Goal: Transaction & Acquisition: Book appointment/travel/reservation

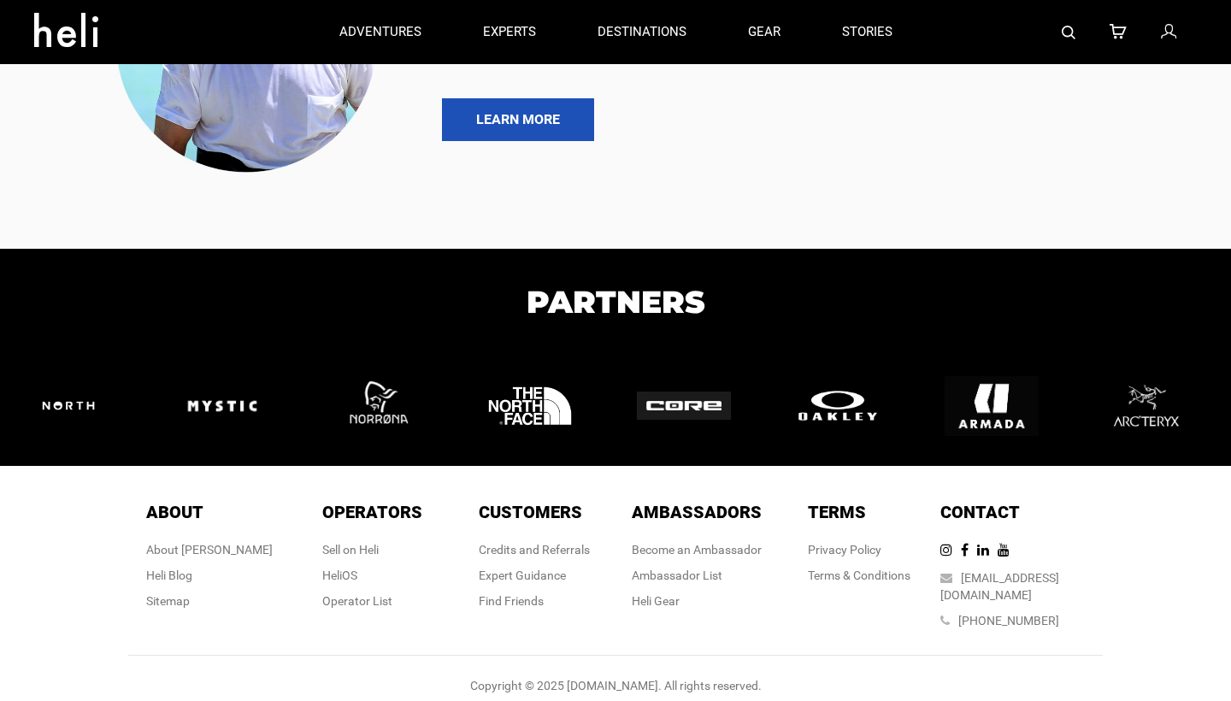
scroll to position [3881, 0]
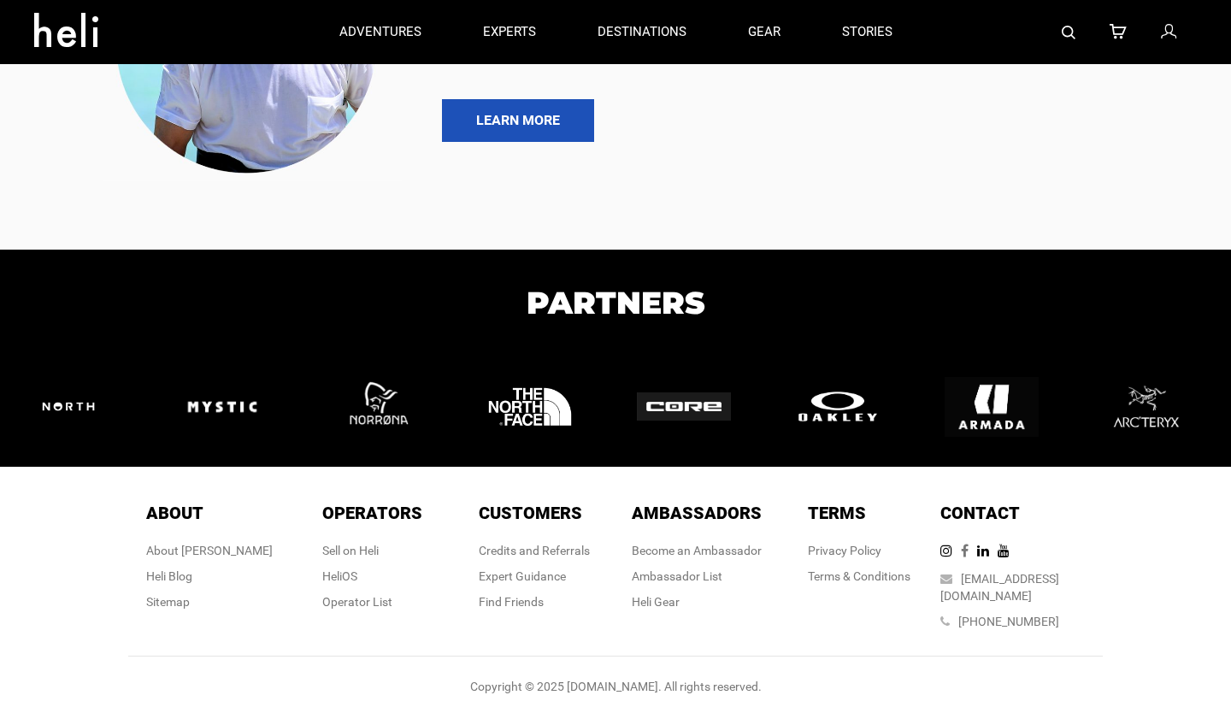
click at [977, 545] on icon at bounding box center [969, 551] width 16 height 14
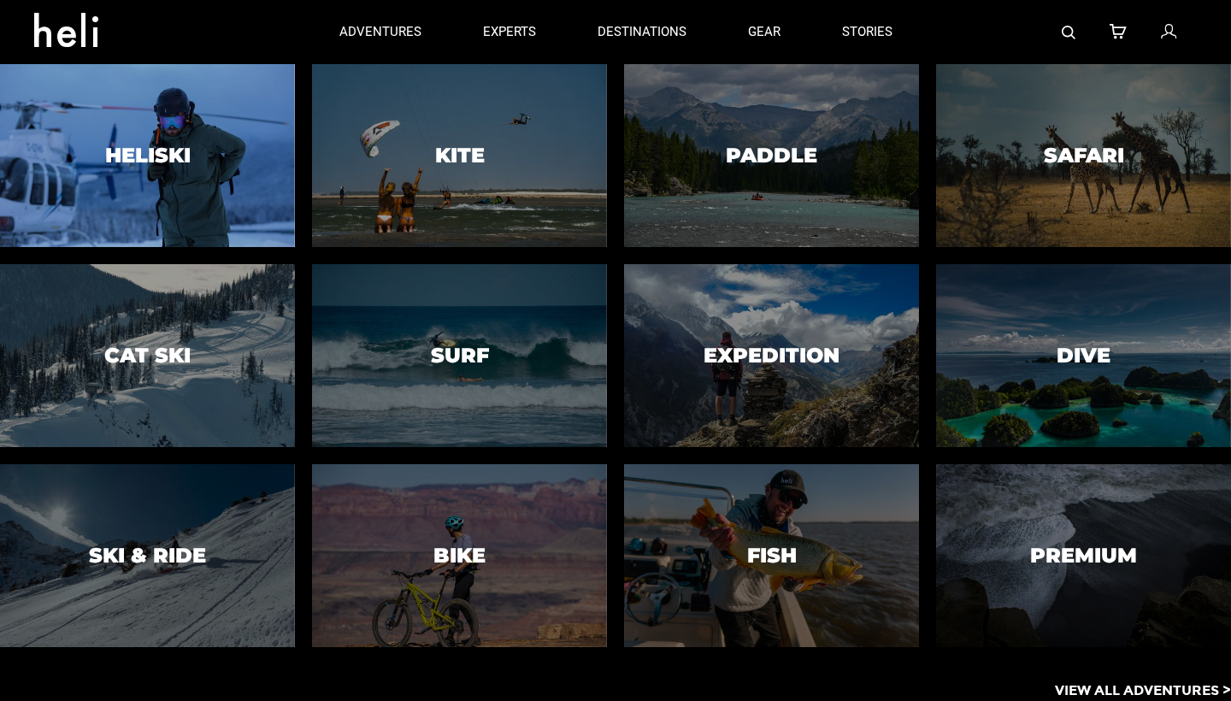
click at [157, 155] on h3 "Heliski" at bounding box center [148, 156] width 86 height 22
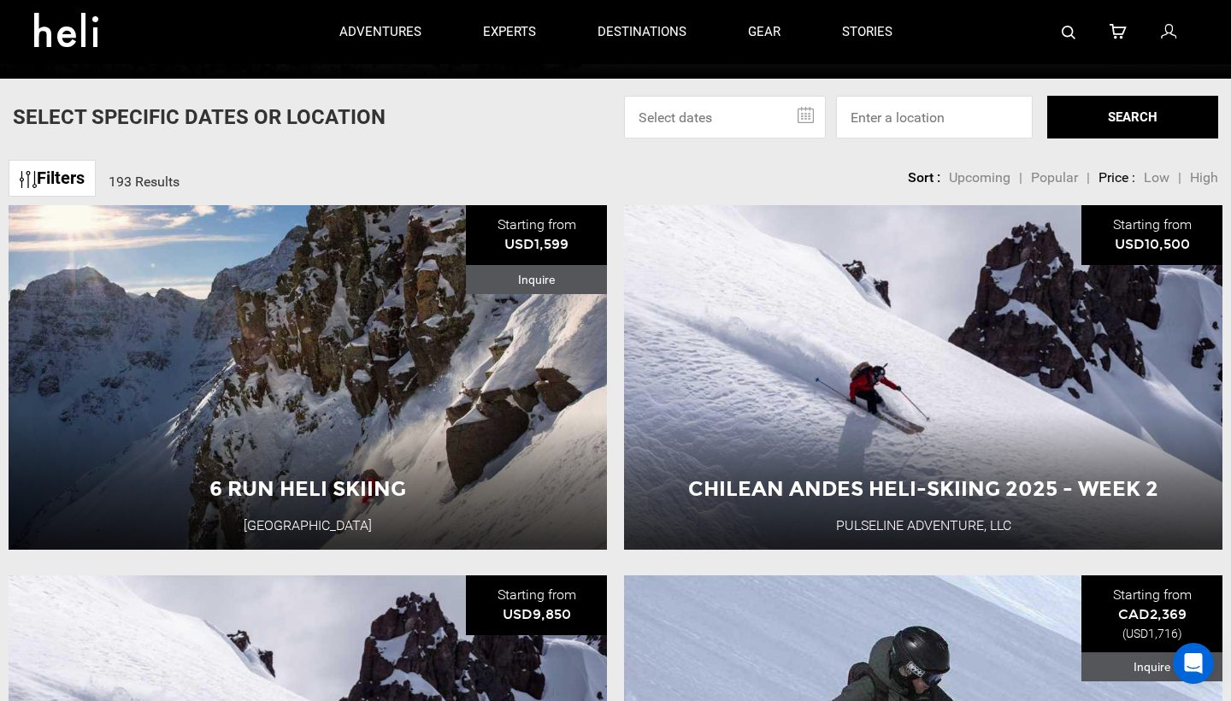
scroll to position [541, 0]
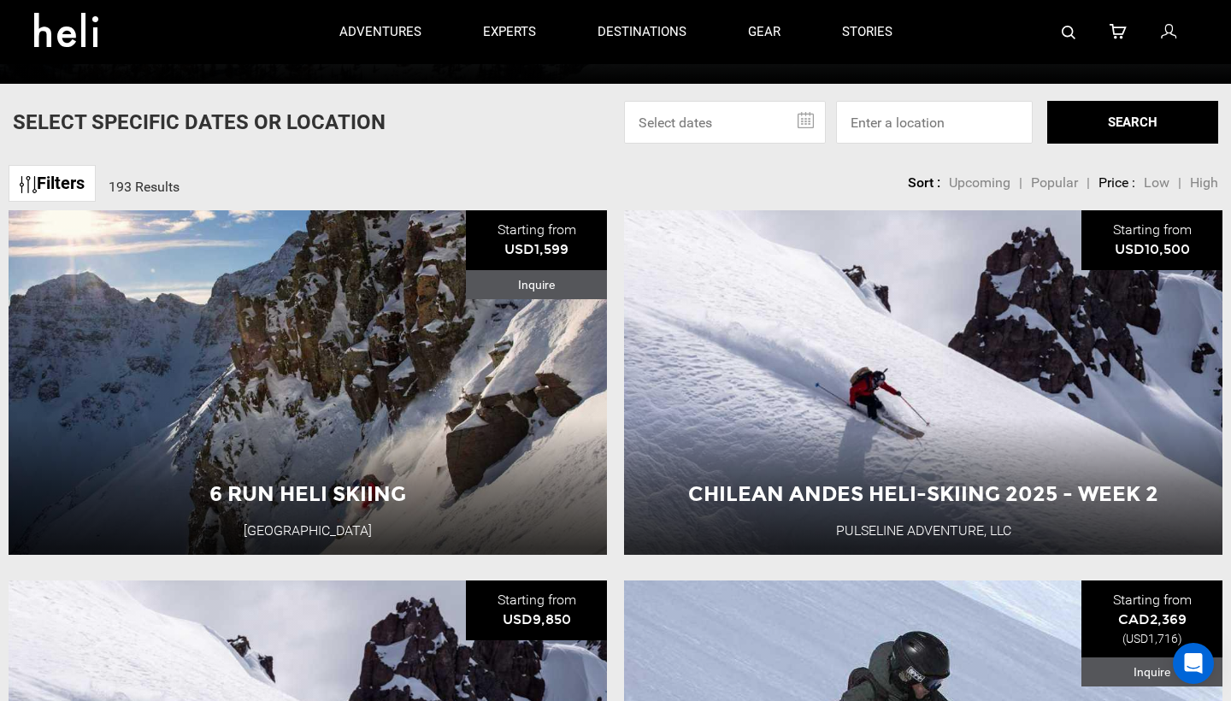
click at [723, 134] on input "text" at bounding box center [725, 122] width 202 height 43
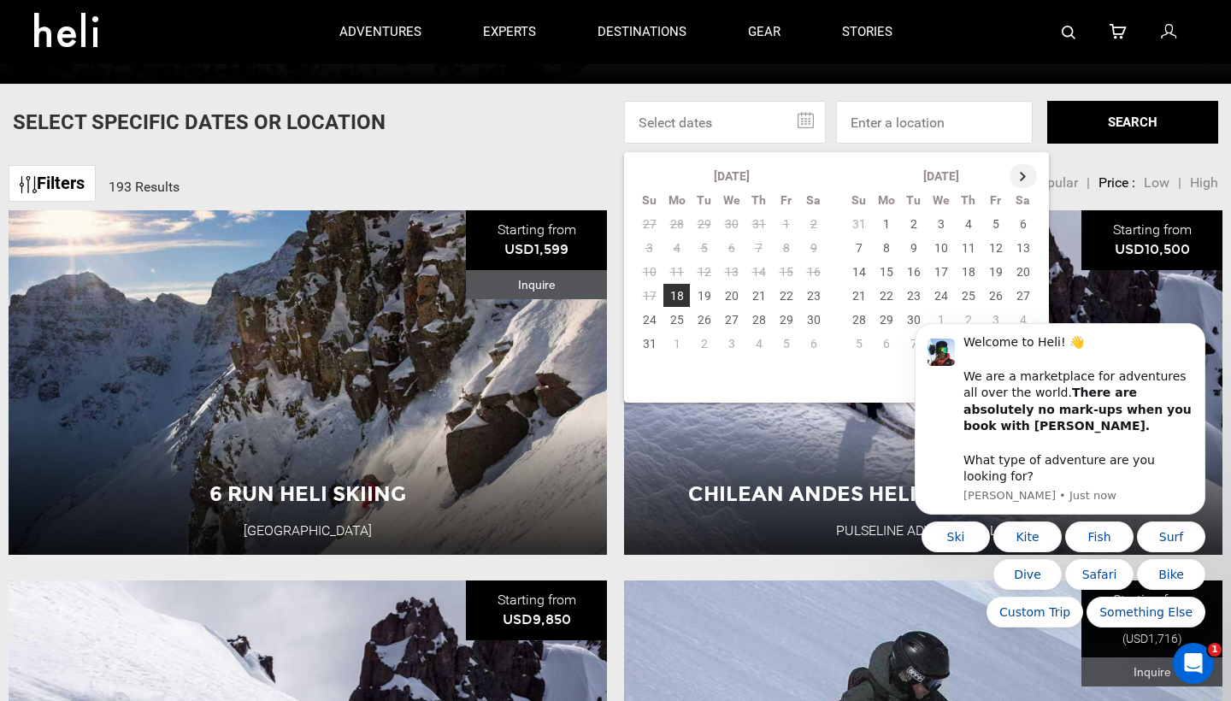
scroll to position [0, 0]
click at [1016, 177] on th at bounding box center [1023, 176] width 27 height 24
click at [1016, 177] on th at bounding box center [1024, 176] width 27 height 24
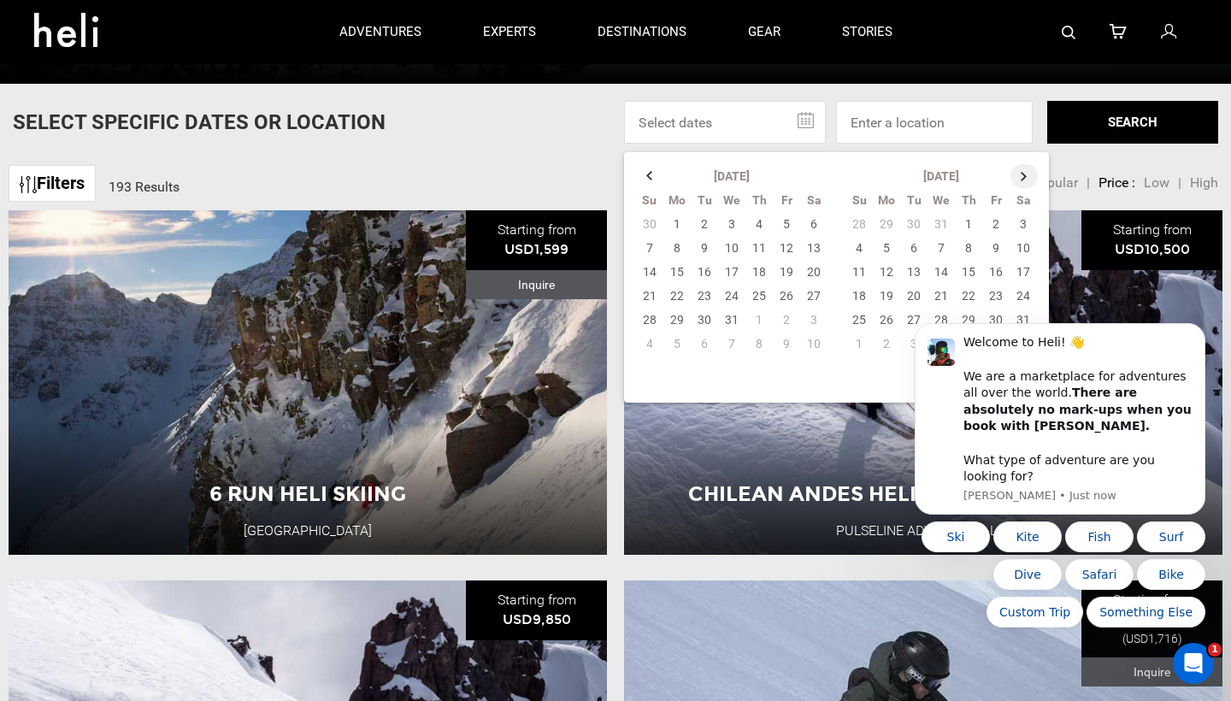
click at [1016, 177] on th at bounding box center [1024, 176] width 27 height 24
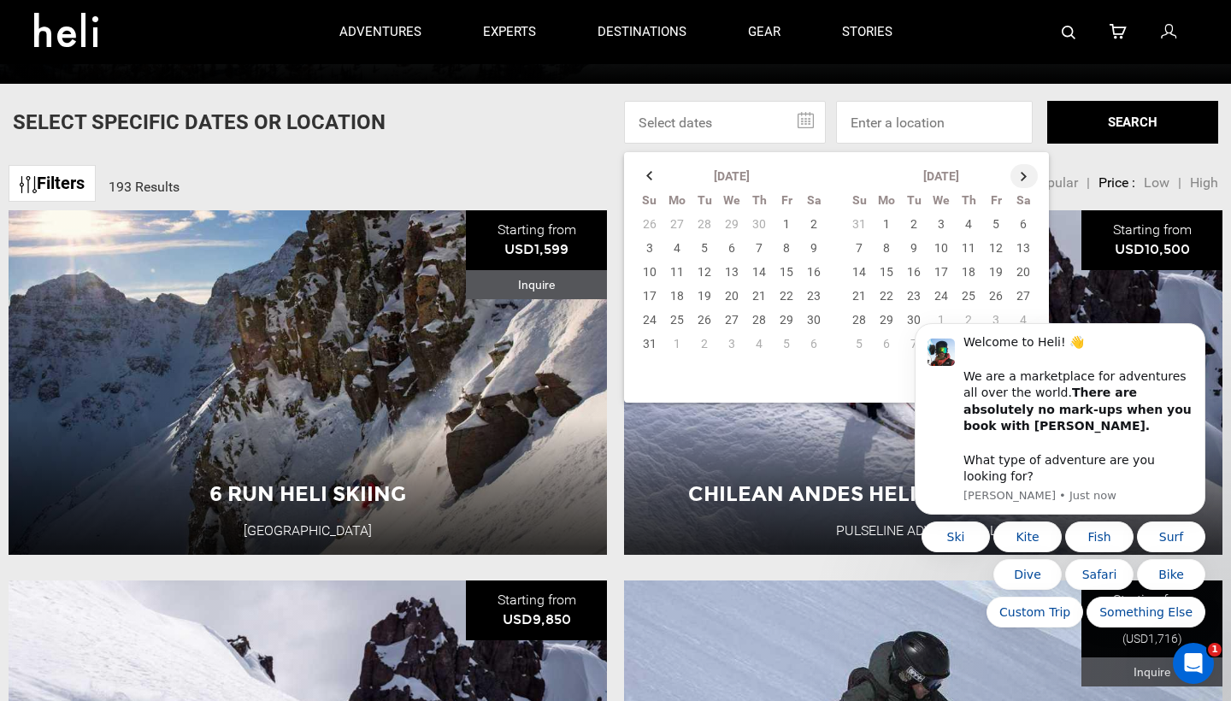
click at [1016, 177] on th at bounding box center [1024, 176] width 27 height 24
click at [1009, 224] on body "Welcome to Heli! 👋 We are a marketplace for adventures all over the world. Ther…" at bounding box center [1060, 434] width 328 height 428
click at [1018, 224] on body "Welcome to Heli! 👋 We are a marketplace for adventures all over the world. Ther…" at bounding box center [1060, 434] width 328 height 428
click at [1010, 223] on body "Welcome to Heli! 👋 We are a marketplace for adventures all over the world. Ther…" at bounding box center [1060, 434] width 328 height 428
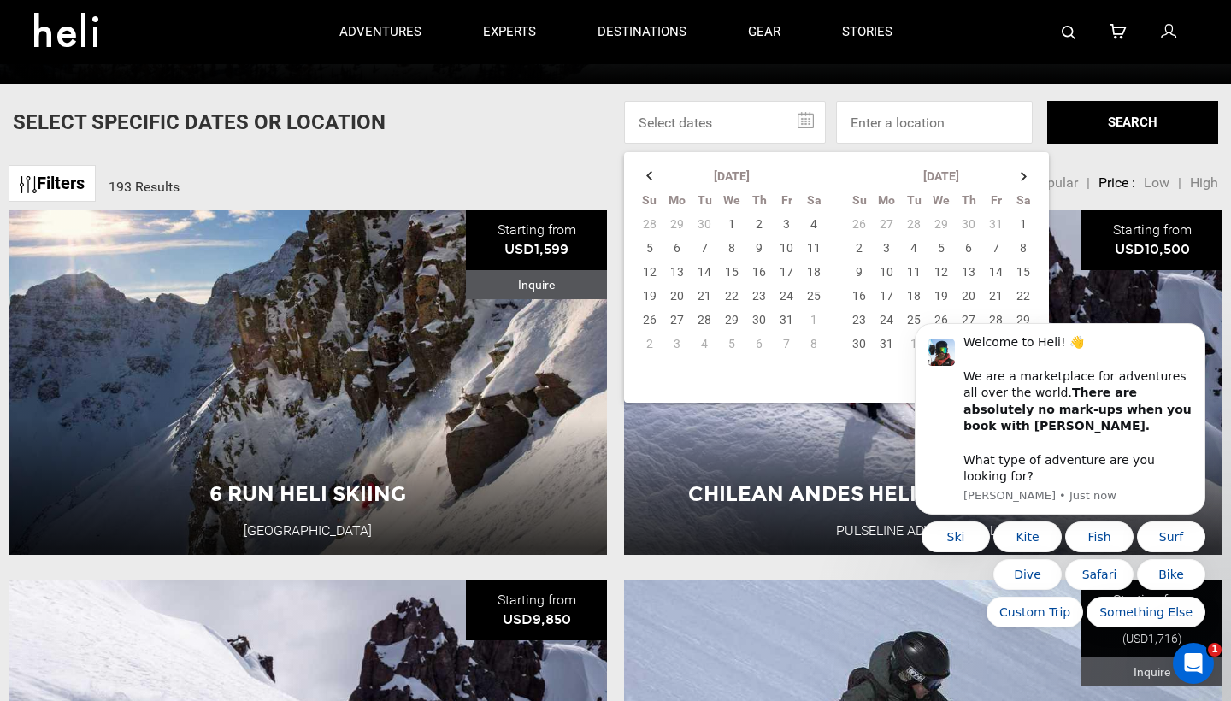
click at [1010, 223] on body "Welcome to Heli! 👋 We are a marketplace for adventures all over the world. Ther…" at bounding box center [1060, 434] width 328 height 428
click at [1196, 333] on icon "Dismiss notification" at bounding box center [1200, 328] width 9 height 9
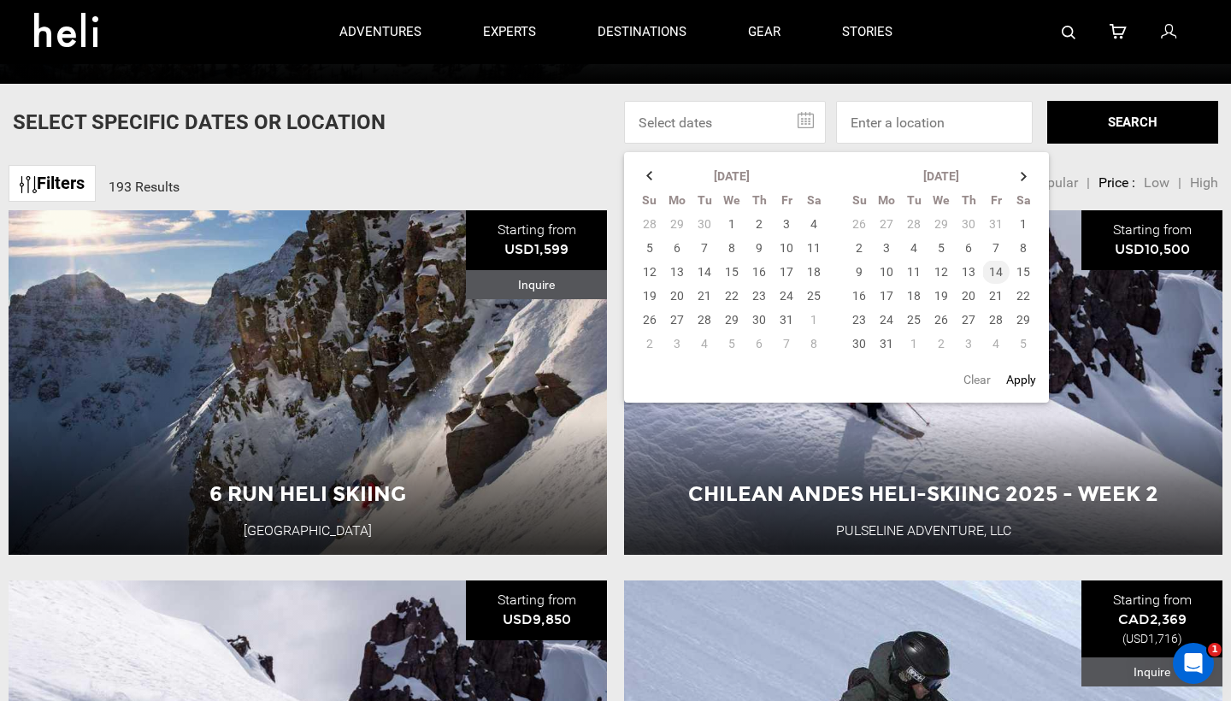
click at [996, 274] on td "14" at bounding box center [995, 272] width 27 height 24
click at [1023, 226] on td "1" at bounding box center [1024, 224] width 28 height 24
click at [1022, 243] on td "8" at bounding box center [1024, 248] width 28 height 24
click at [1015, 383] on button "Apply" at bounding box center [1021, 379] width 40 height 31
type input "08/01/2026 - 08/08/2026"
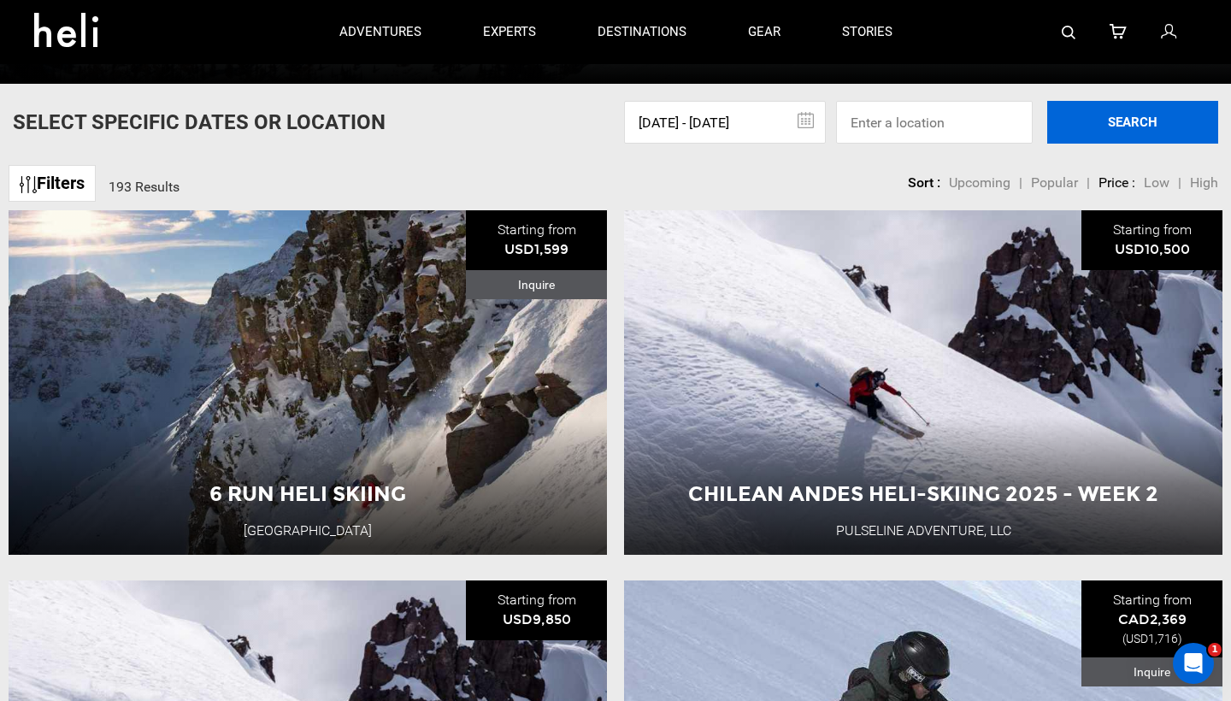
click at [1106, 128] on button "SEARCH" at bounding box center [1132, 122] width 171 height 43
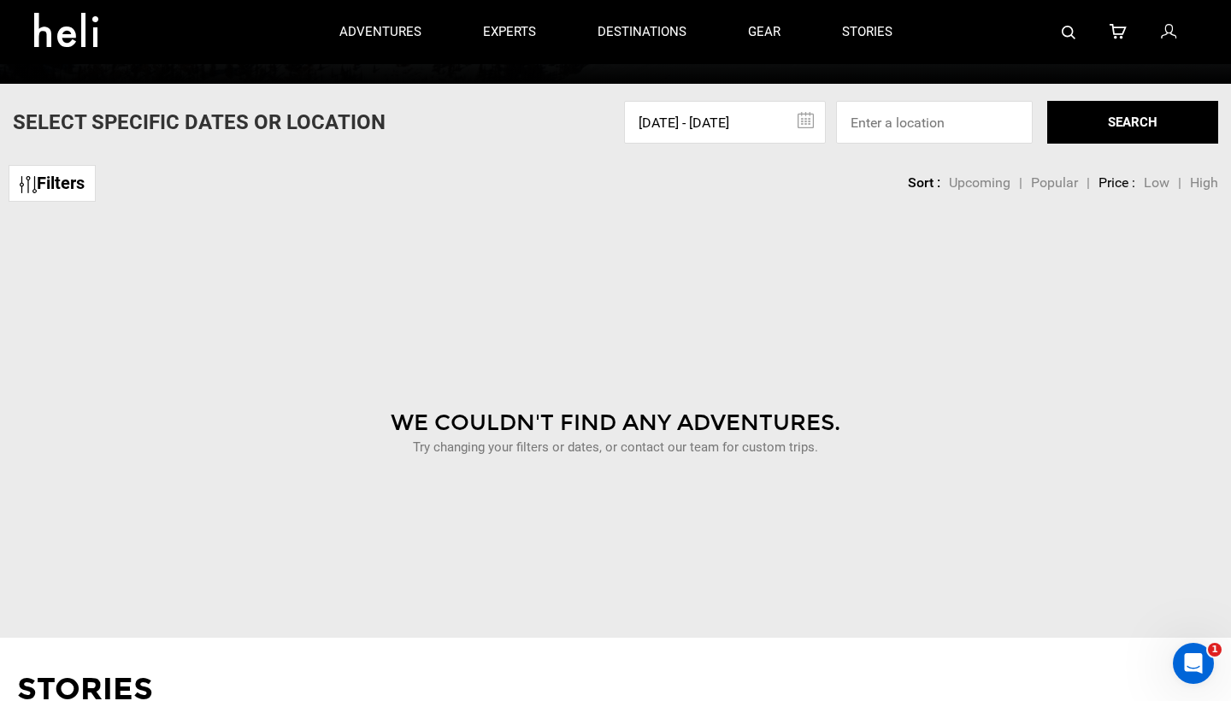
click at [778, 126] on input "08/01/2026 - 08/08/2026" at bounding box center [725, 122] width 202 height 43
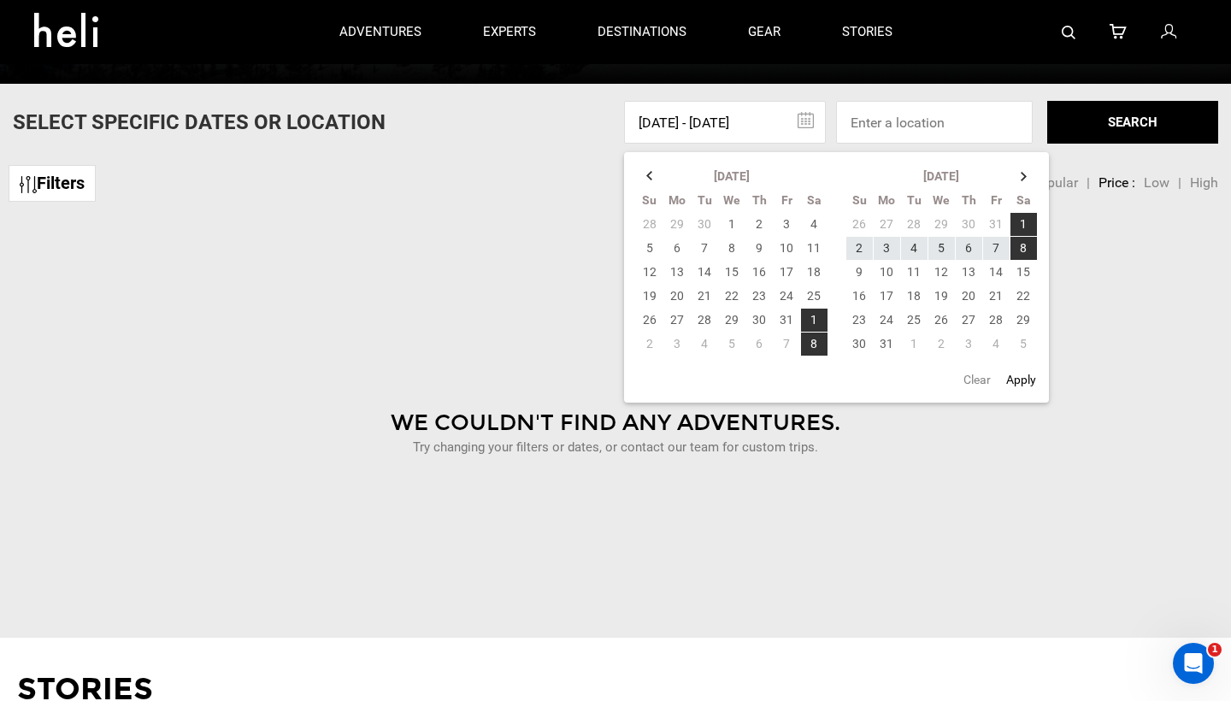
click at [973, 374] on button "Clear" at bounding box center [978, 379] width 38 height 31
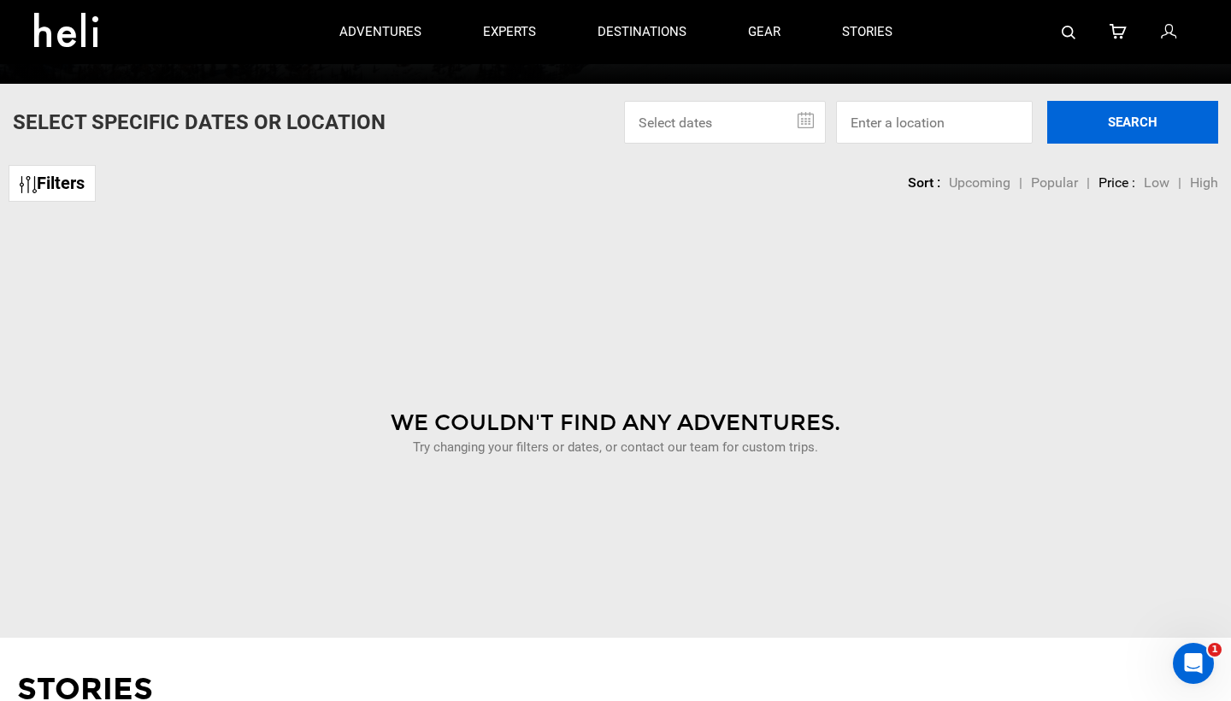
click at [1105, 129] on button "SEARCH" at bounding box center [1132, 122] width 171 height 43
click at [969, 130] on input at bounding box center [934, 122] width 197 height 43
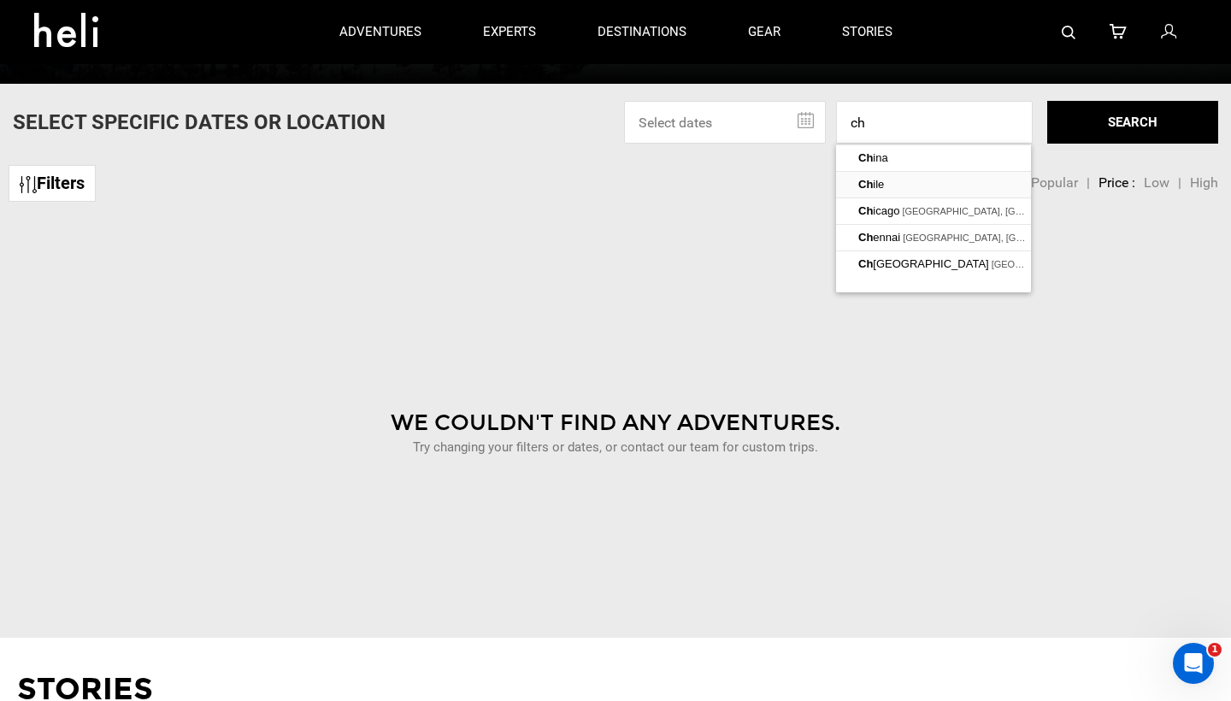
type input "Chile"
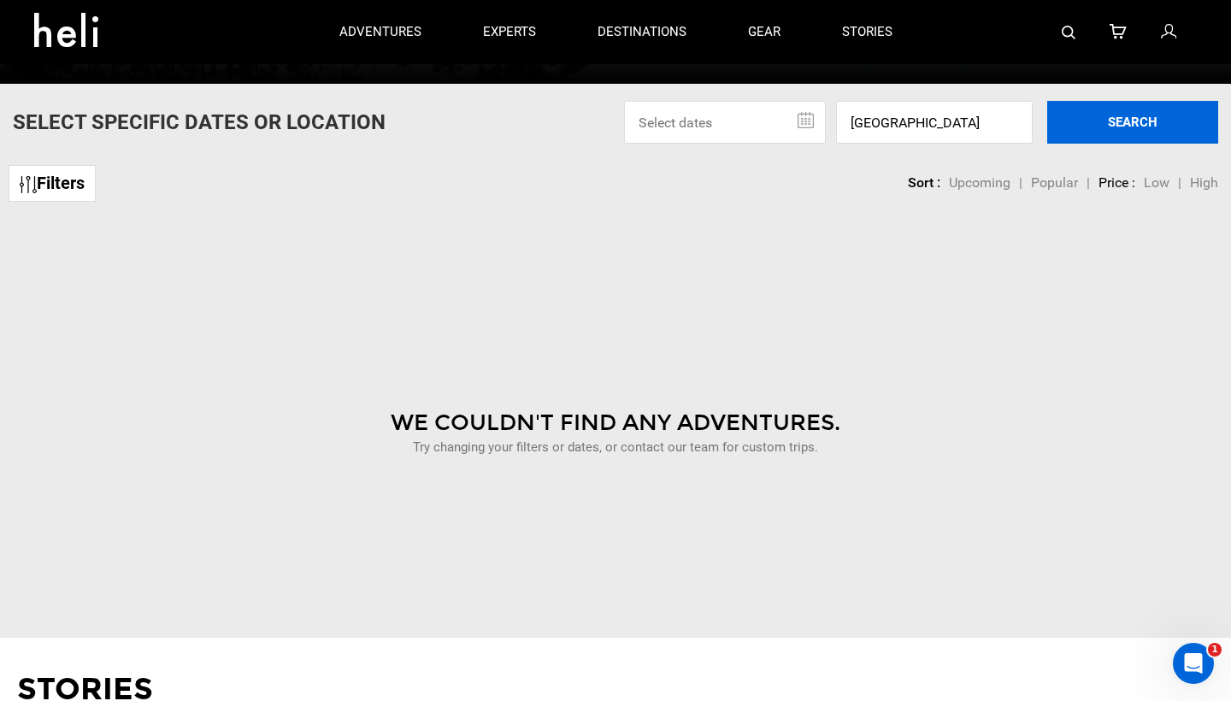
click at [1136, 127] on button "SEARCH" at bounding box center [1132, 122] width 171 height 43
click at [75, 35] on icon at bounding box center [72, 24] width 77 height 27
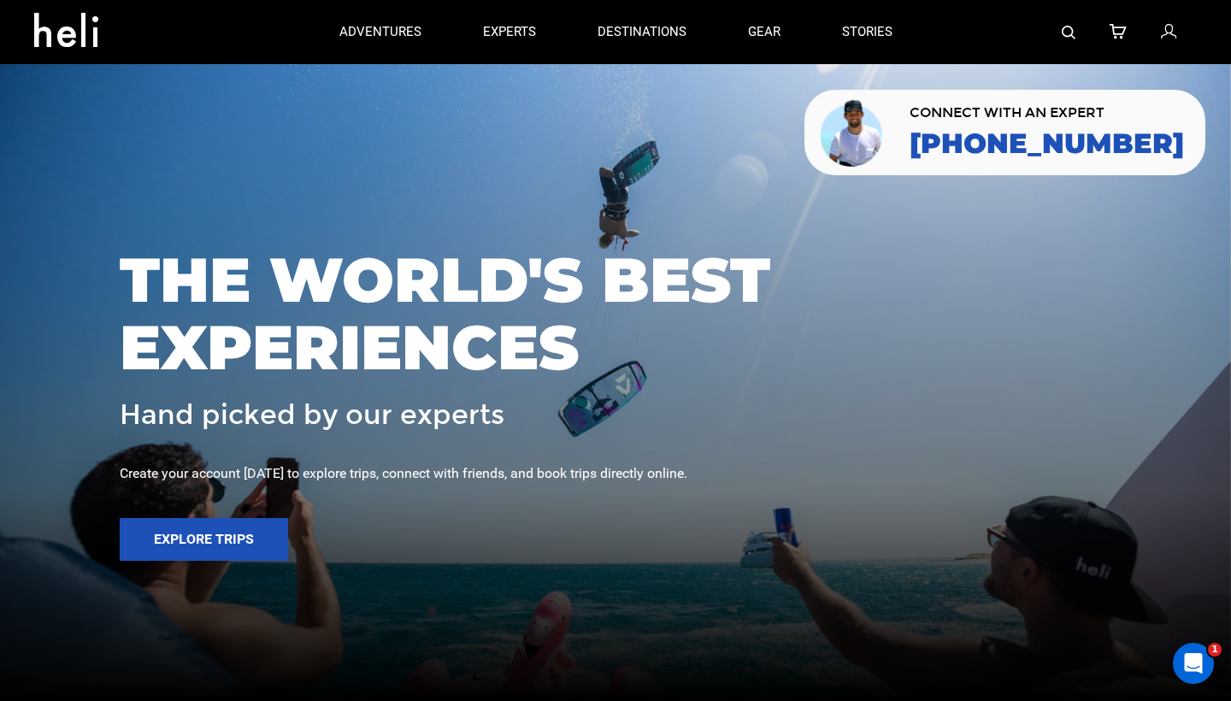
click at [102, 45] on link at bounding box center [75, 33] width 109 height 62
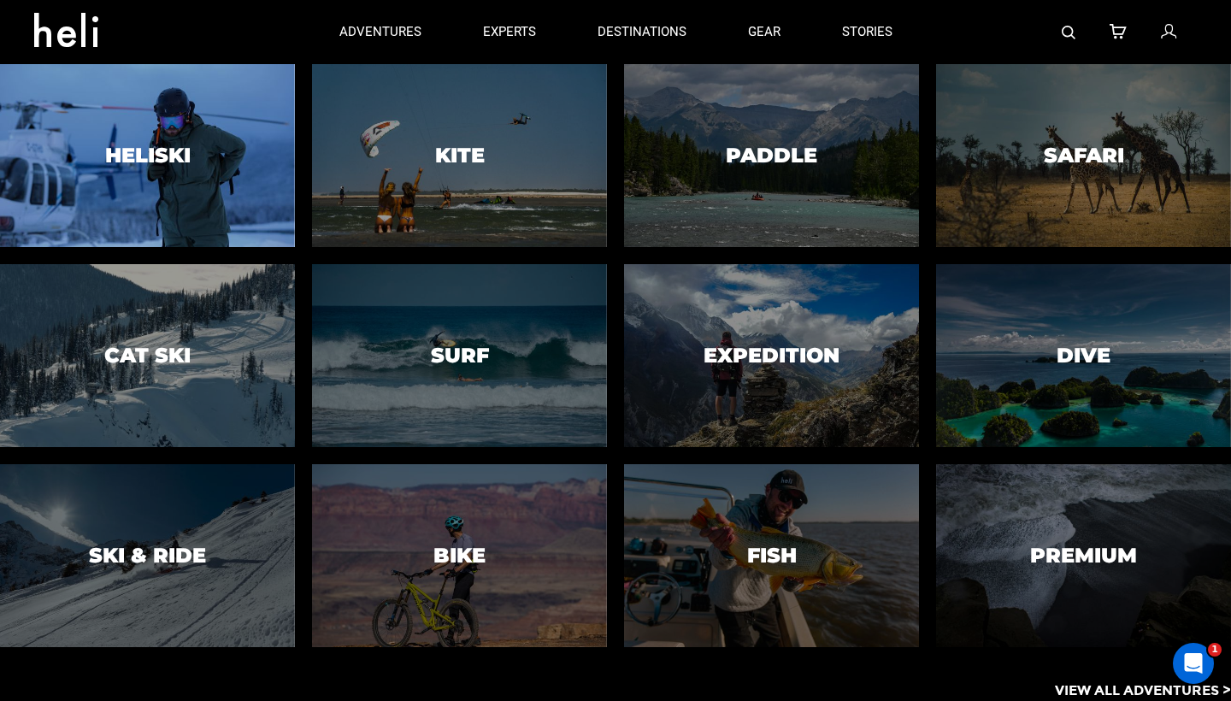
click at [166, 139] on div at bounding box center [147, 155] width 301 height 186
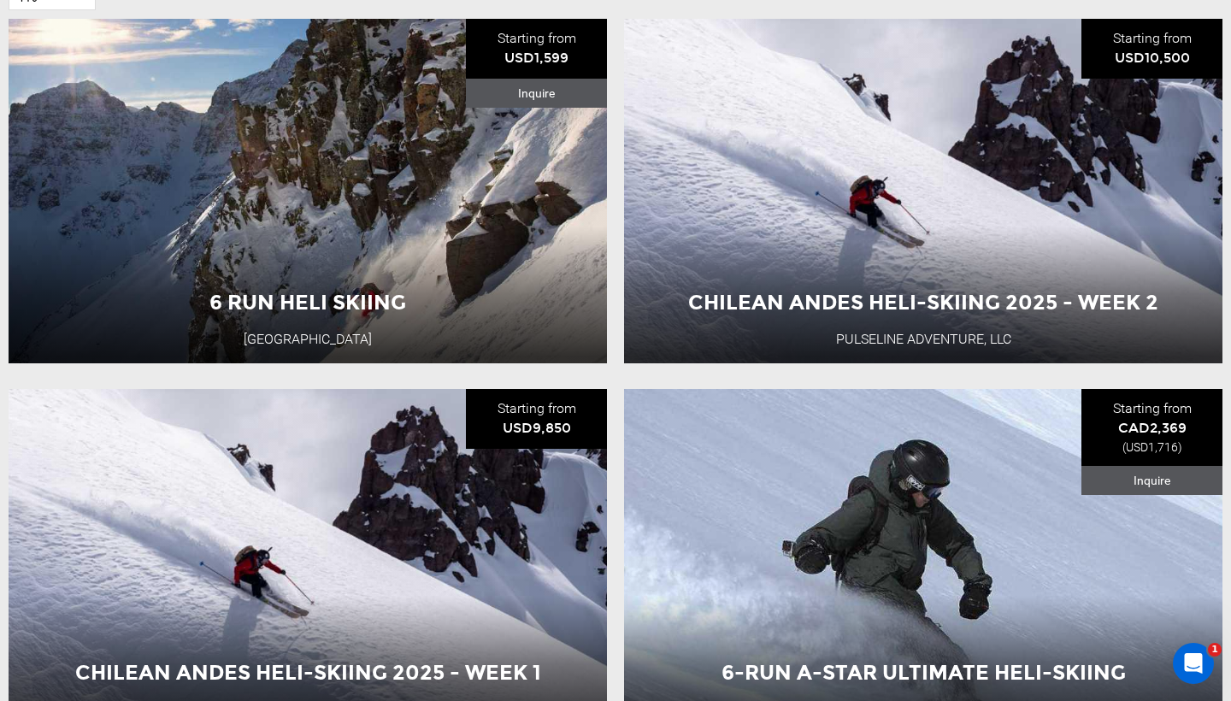
scroll to position [740, 0]
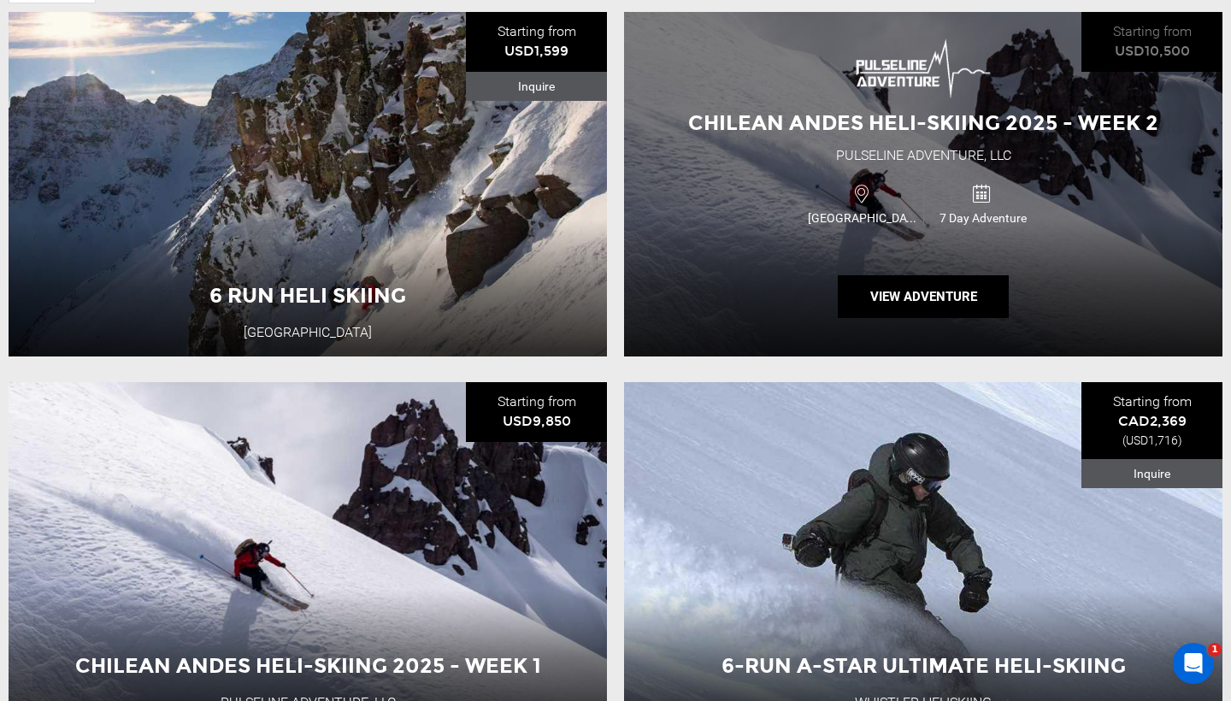
click at [754, 283] on div "Chilean Andes Heli-Skiing 2025 - Week 2 Pulseline Adventure, LLC Chile 7 Day Ad…" at bounding box center [923, 184] width 599 height 345
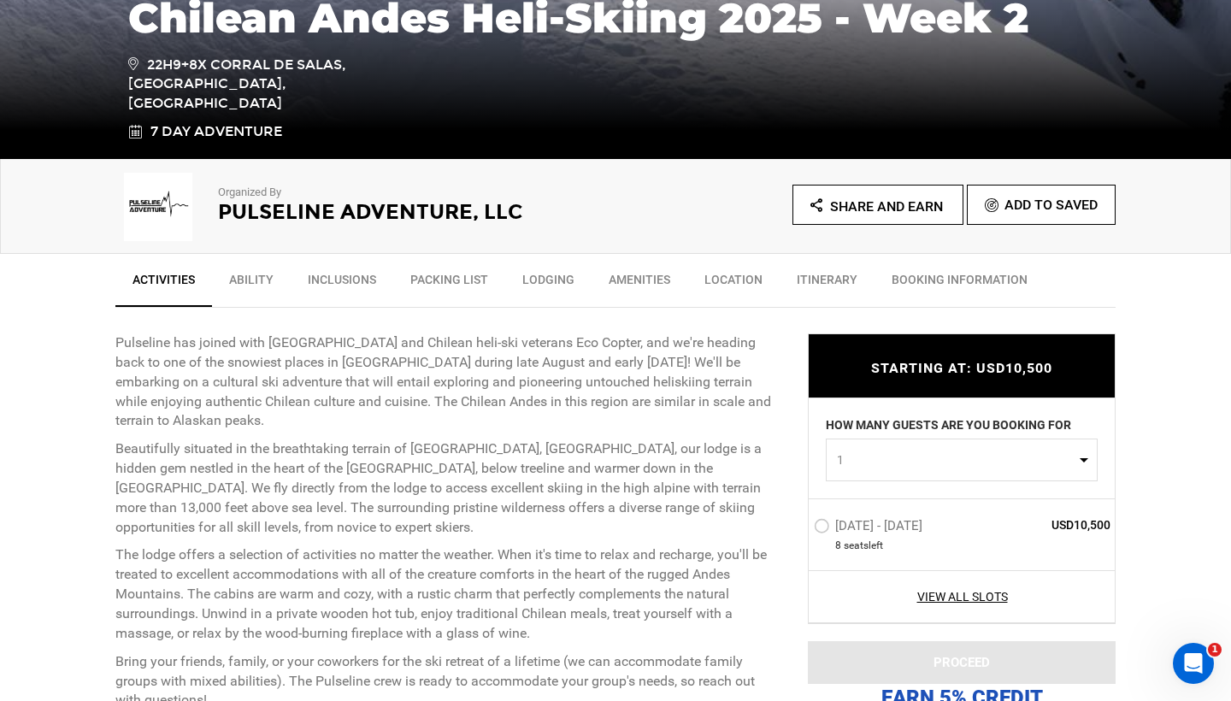
scroll to position [570, 0]
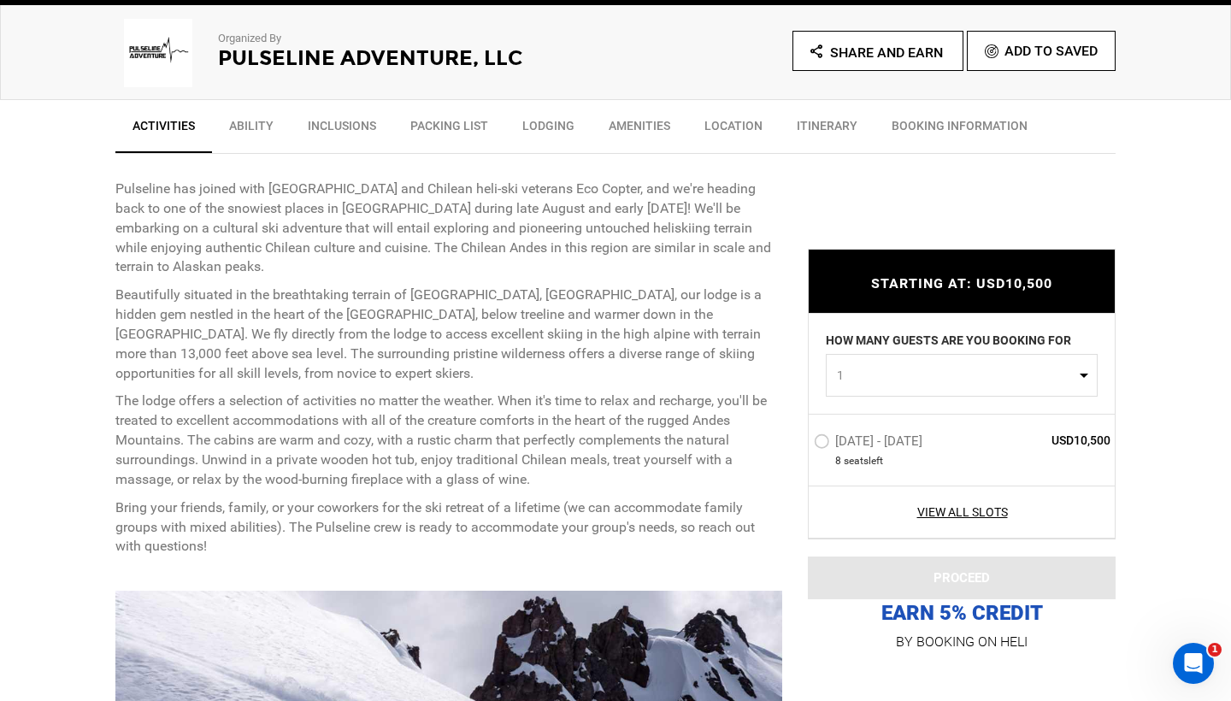
click at [1062, 376] on span "1" at bounding box center [956, 375] width 239 height 17
click at [880, 519] on link "8" at bounding box center [962, 514] width 270 height 31
click at [942, 390] on button "8" at bounding box center [962, 375] width 272 height 43
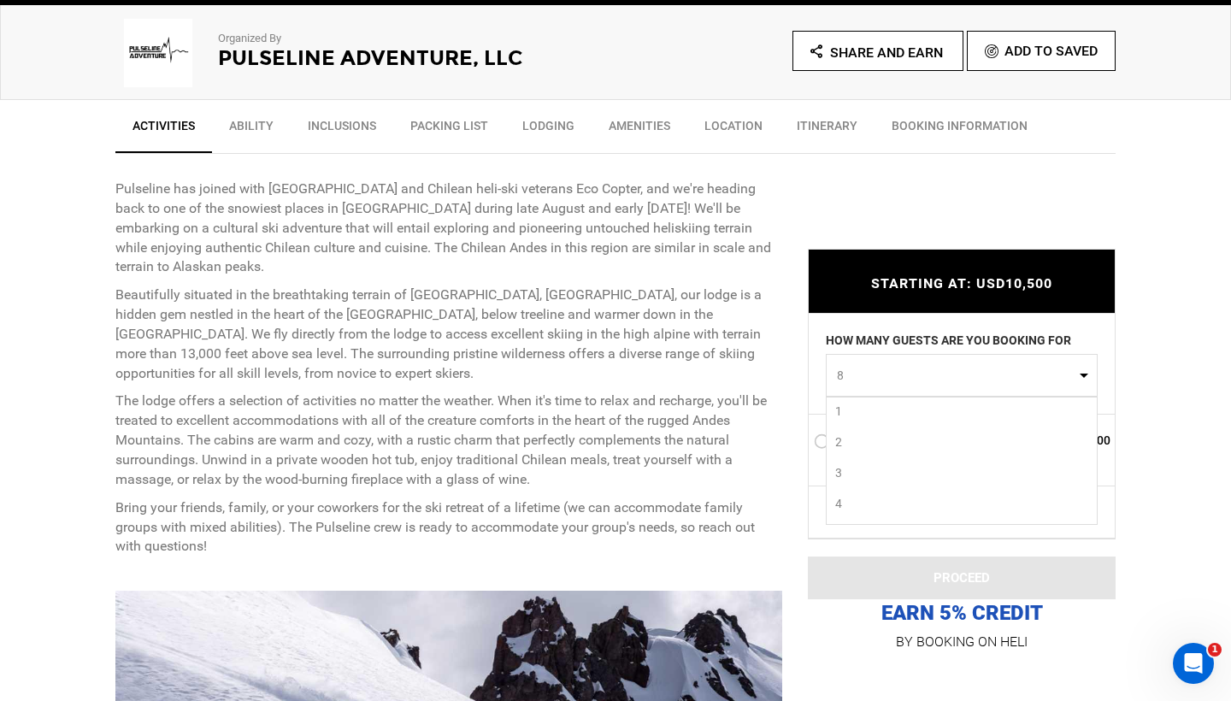
click at [872, 409] on link "1" at bounding box center [962, 411] width 270 height 31
select select "1"
click at [637, 395] on p "The lodge offers a selection of activities no matter the weather. When it's tim…" at bounding box center [448, 440] width 667 height 97
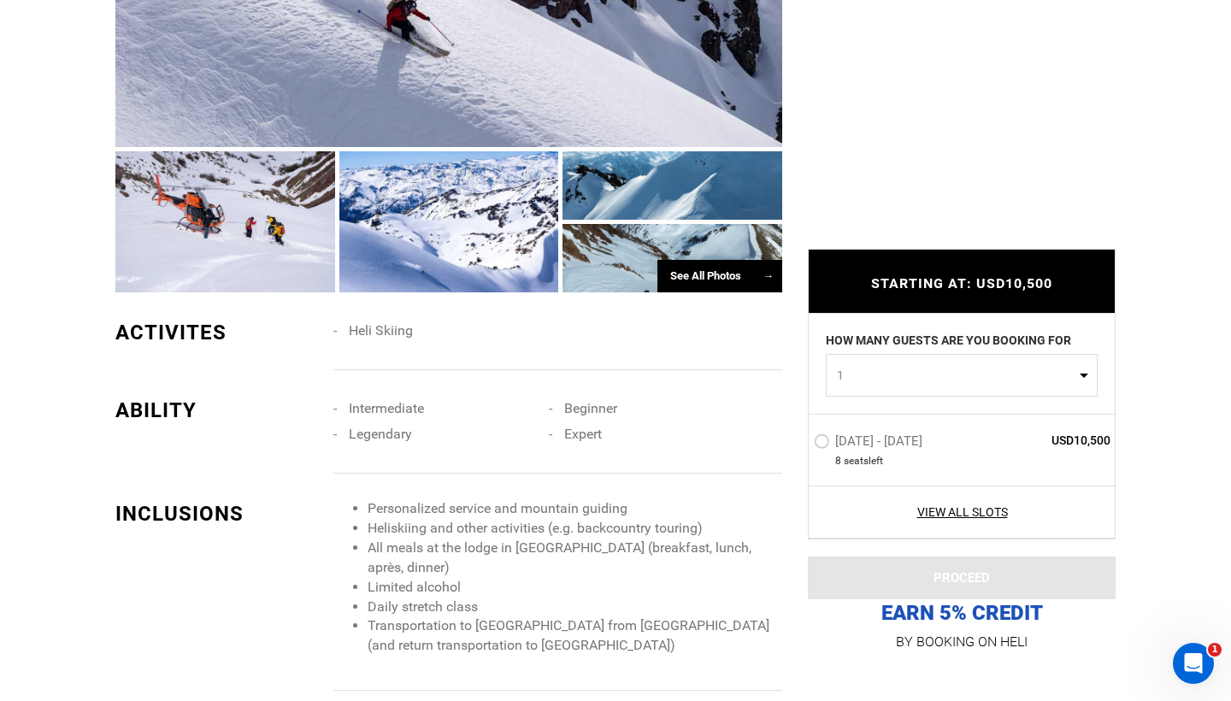
scroll to position [1291, 0]
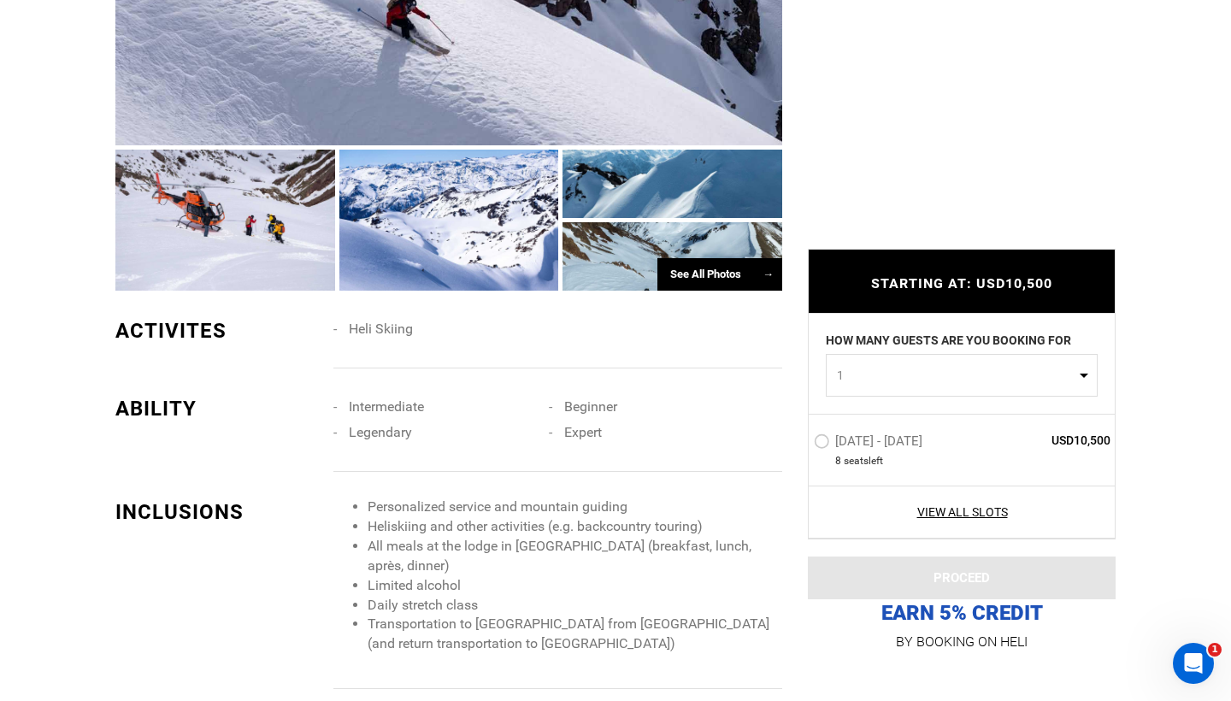
click at [375, 321] on span "Heli Skiing" at bounding box center [381, 329] width 64 height 16
click at [360, 398] on span "Intermediate" at bounding box center [386, 406] width 75 height 16
click at [388, 420] on li "Legendary" at bounding box center [440, 433] width 215 height 26
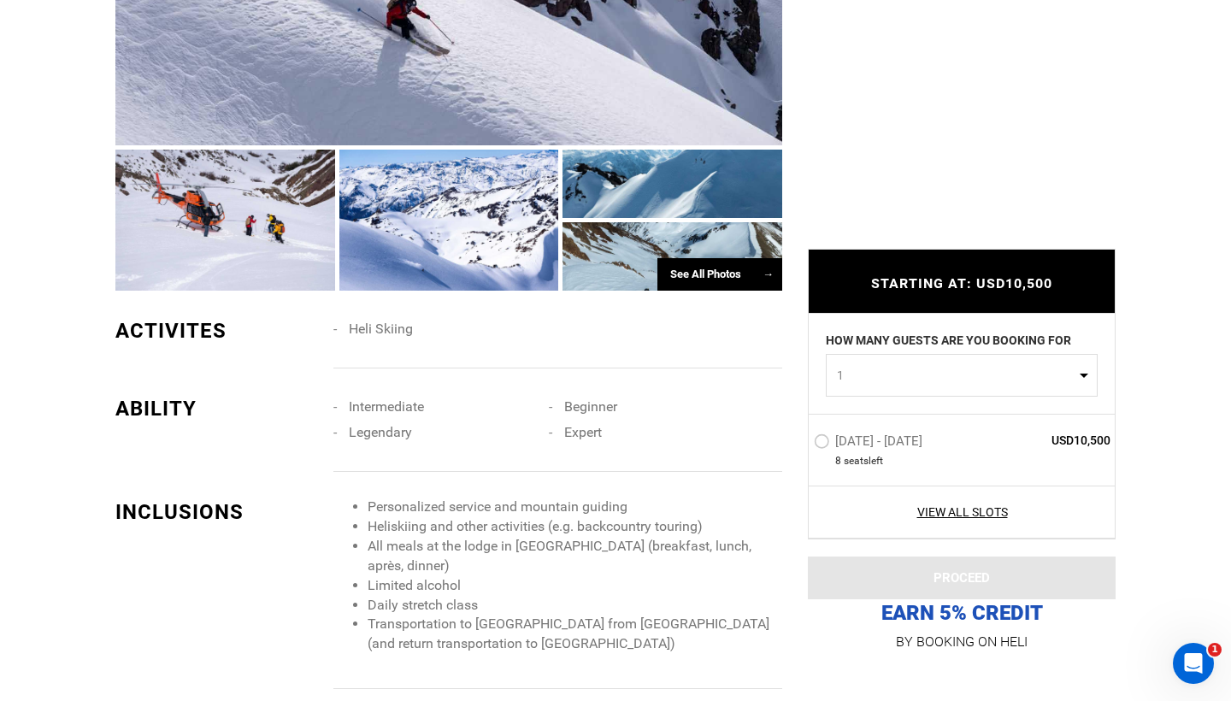
click at [594, 403] on li "Beginner" at bounding box center [656, 407] width 215 height 26
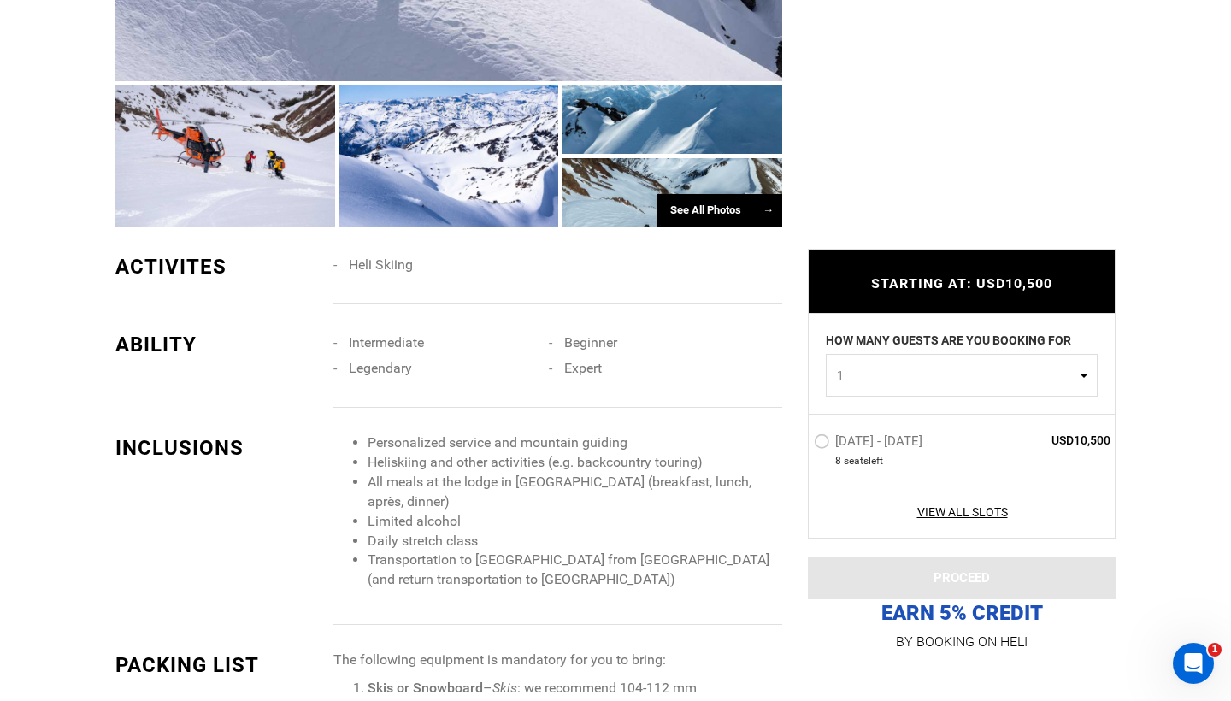
scroll to position [1361, 0]
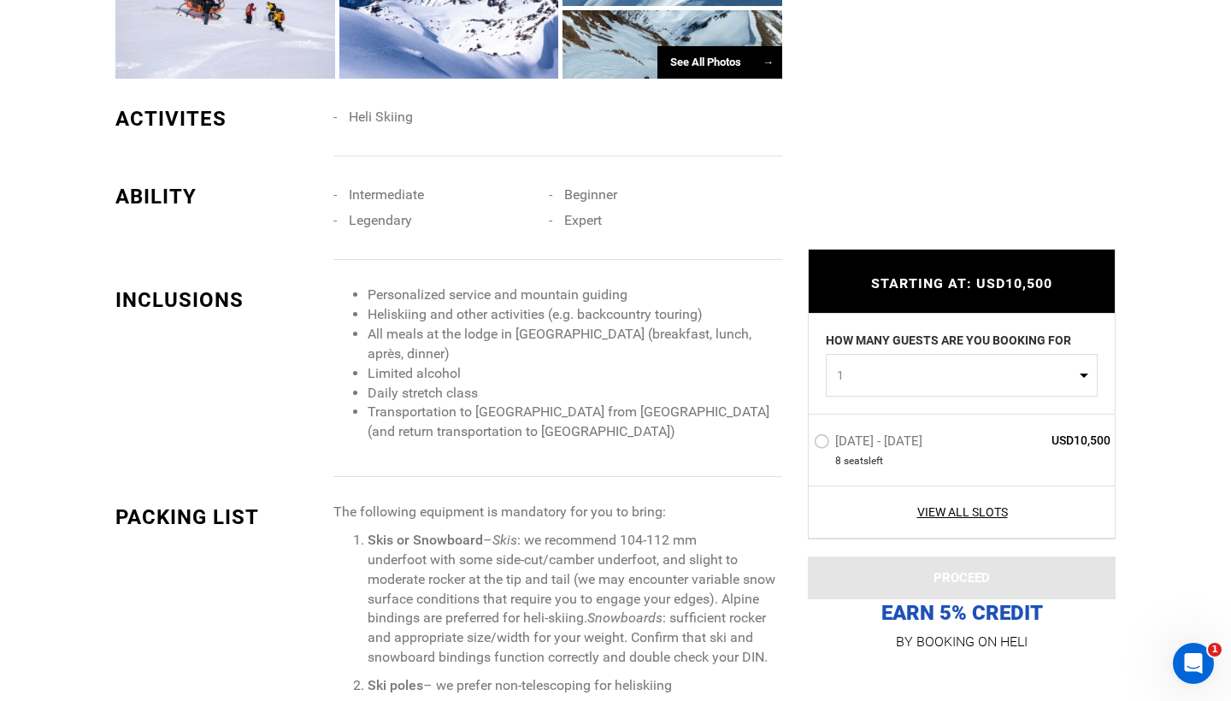
click at [530, 531] on p "Skis or Snowboard – Skis : we recommend 104-112 mm underfoot with some side-cut…" at bounding box center [575, 599] width 415 height 137
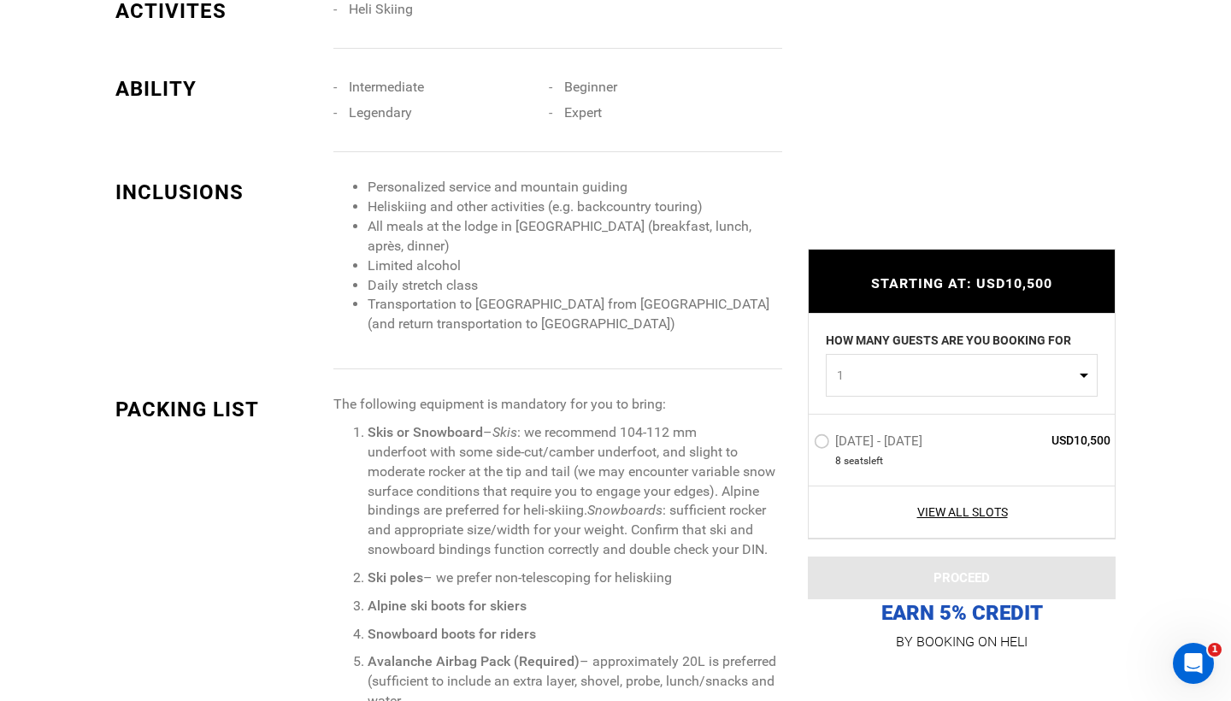
scroll to position [1613, 0]
click at [530, 528] on p "Skis or Snowboard – Skis : we recommend 104-112 mm underfoot with some side-cut…" at bounding box center [575, 490] width 415 height 137
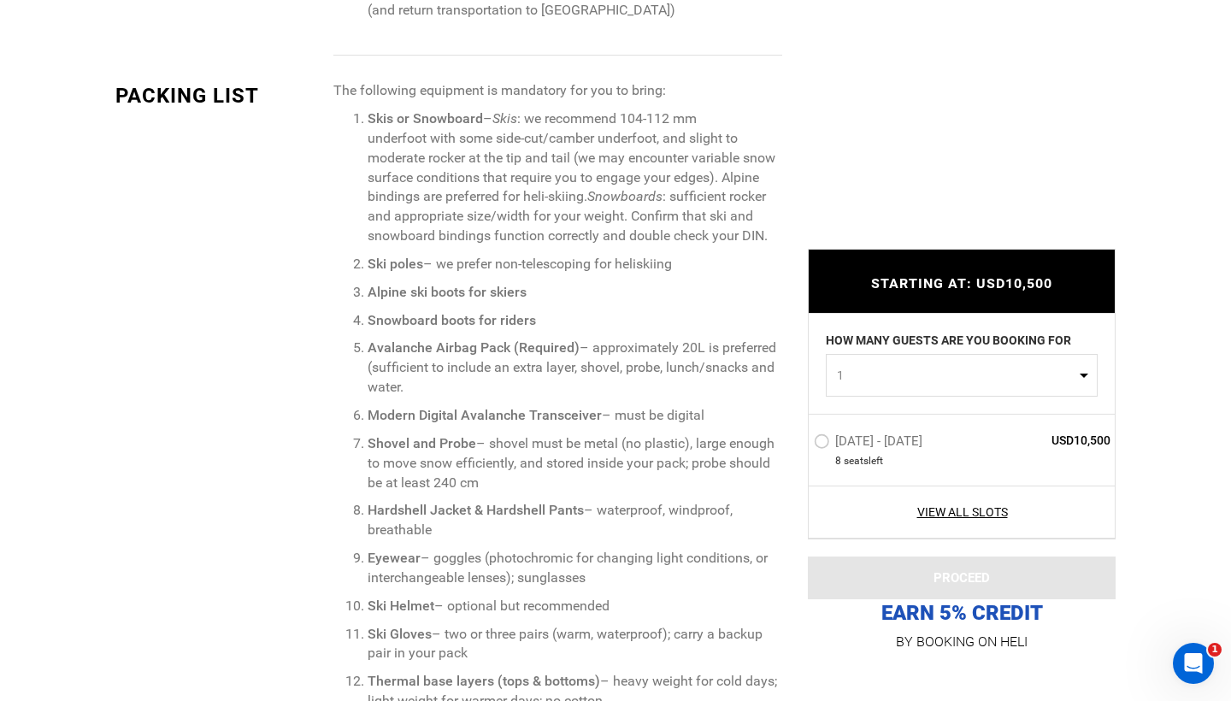
scroll to position [1960, 0]
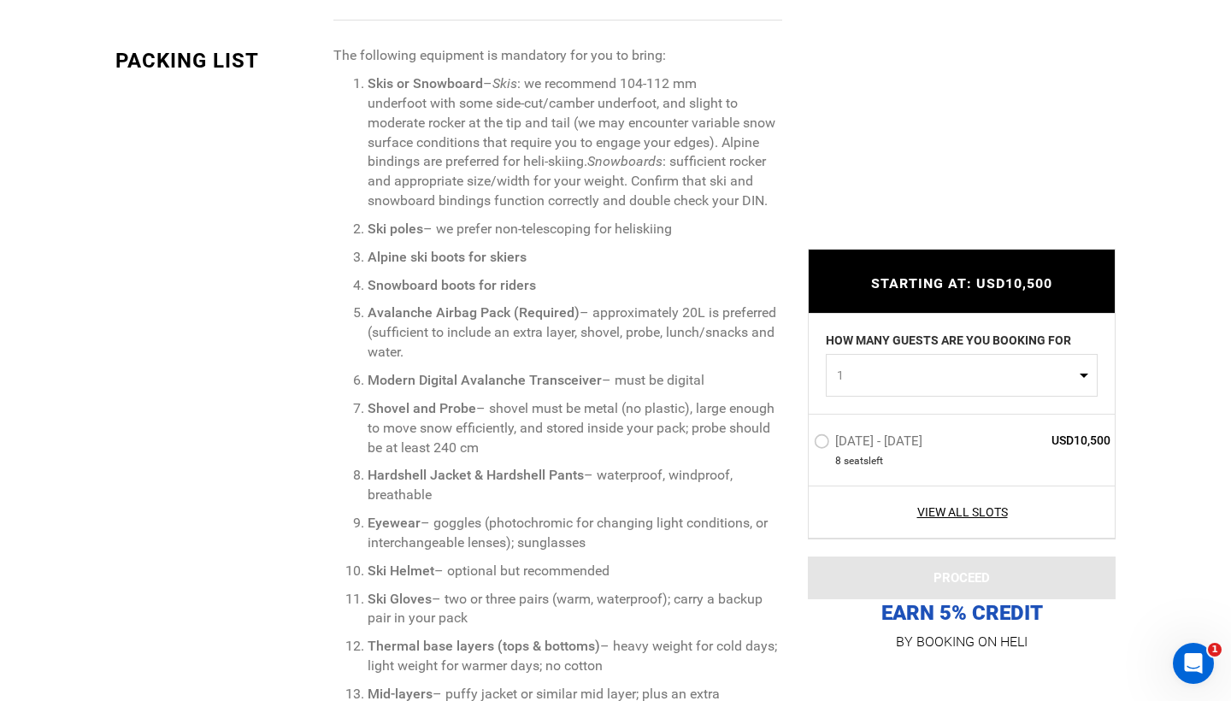
click at [530, 528] on p "Eyewear – goggles (photochromic for changing light conditions, or interchangeab…" at bounding box center [575, 533] width 415 height 39
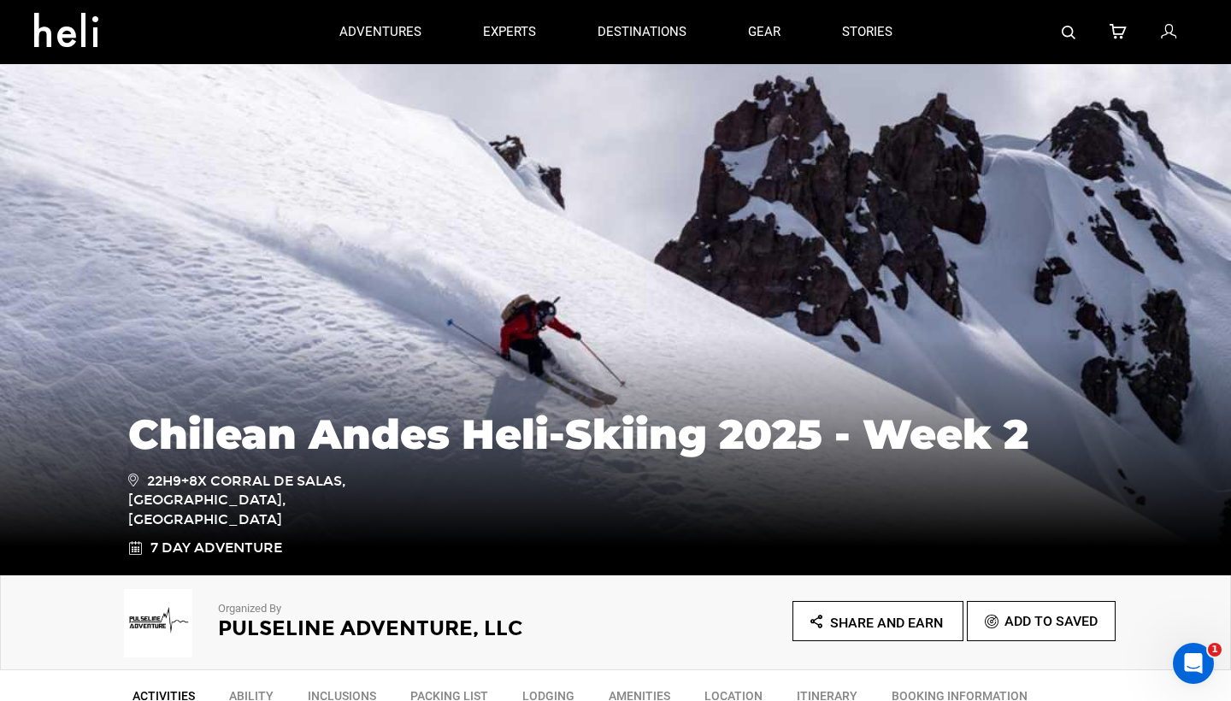
scroll to position [0, 0]
